Goal: Find contact information: Find contact information

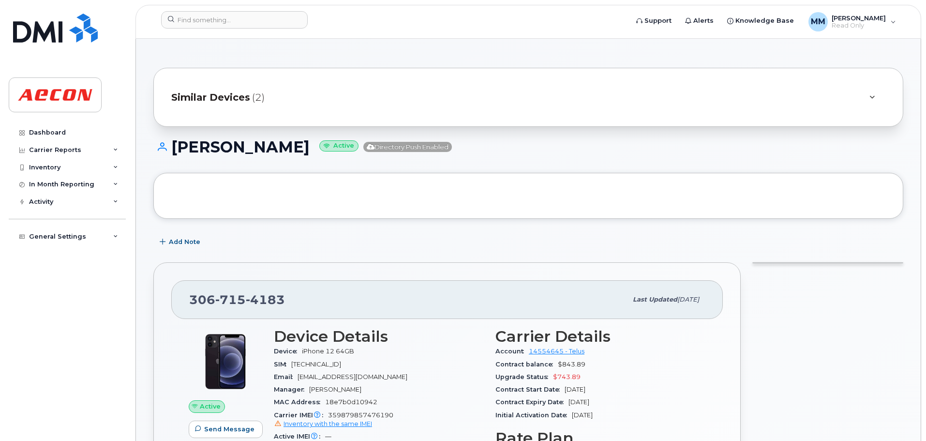
scroll to position [145, 0]
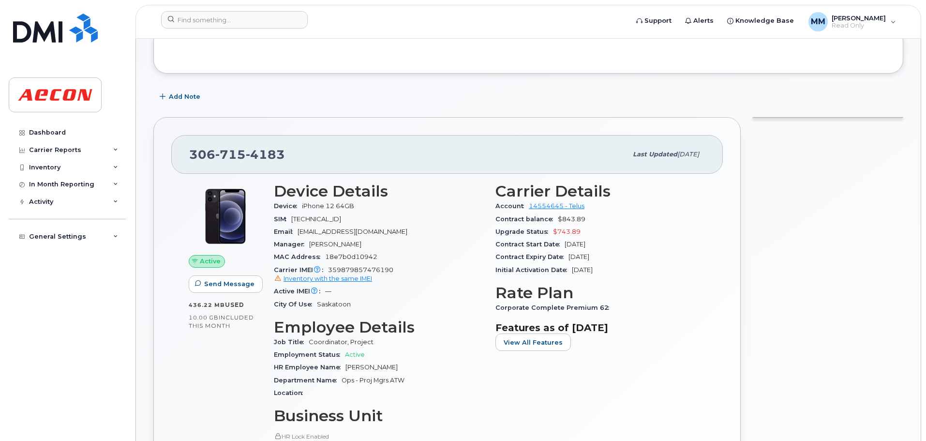
click at [237, 152] on span "715" at bounding box center [230, 154] width 30 height 15
copy span "[PHONE_NUMBER]"
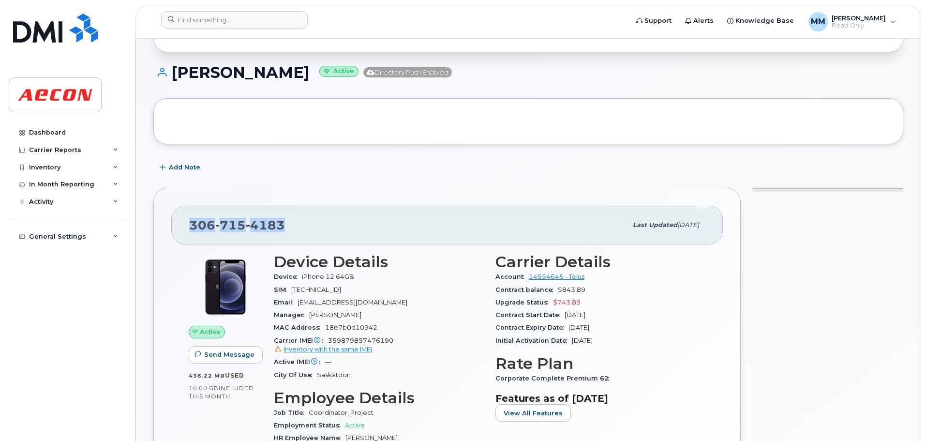
scroll to position [0, 0]
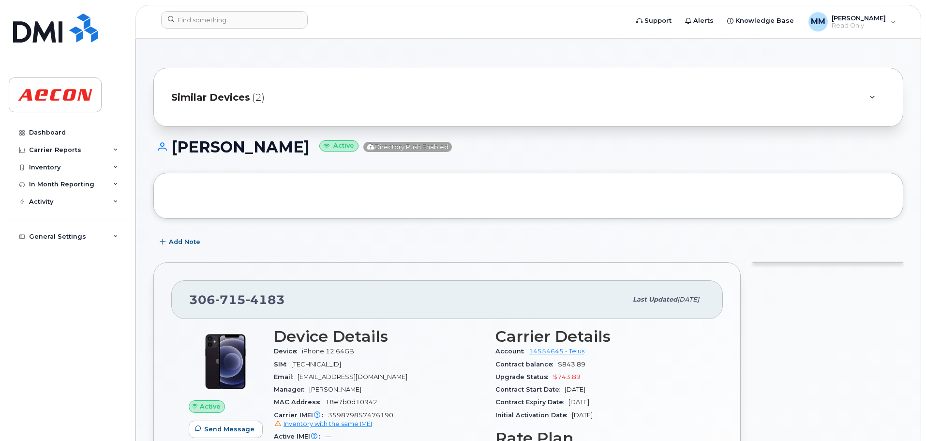
click at [222, 155] on h1 "[PERSON_NAME] Active Directory Push Enabled" at bounding box center [528, 146] width 750 height 17
copy h1 "[PERSON_NAME]"
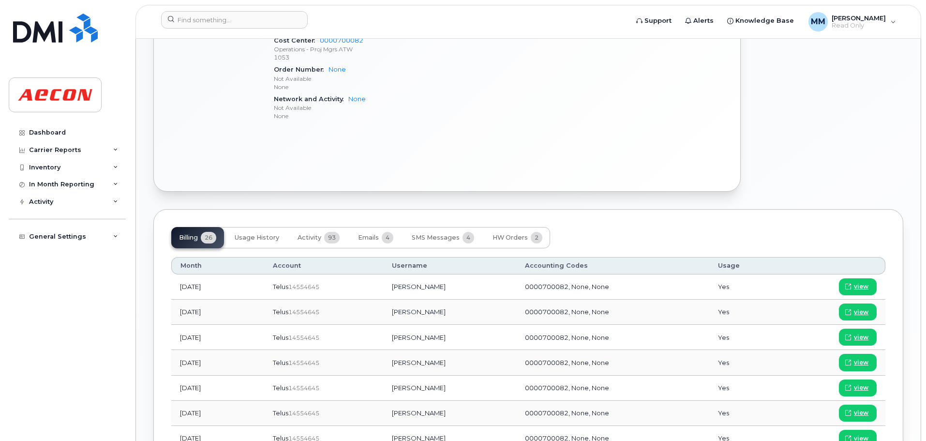
scroll to position [387, 0]
